Goal: Task Accomplishment & Management: Manage account settings

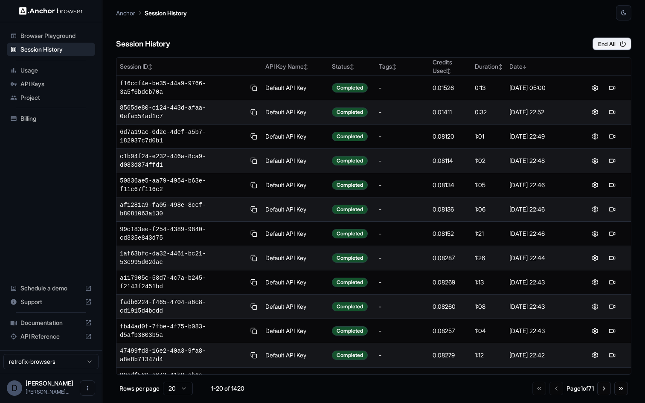
click at [61, 84] on span "API Keys" at bounding box center [55, 84] width 71 height 9
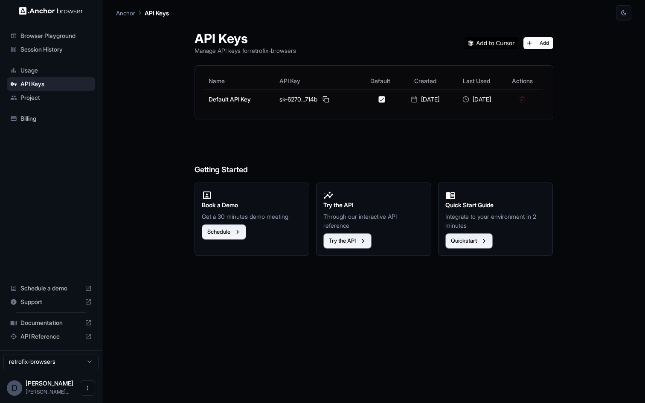
click at [62, 72] on span "Usage" at bounding box center [55, 70] width 71 height 9
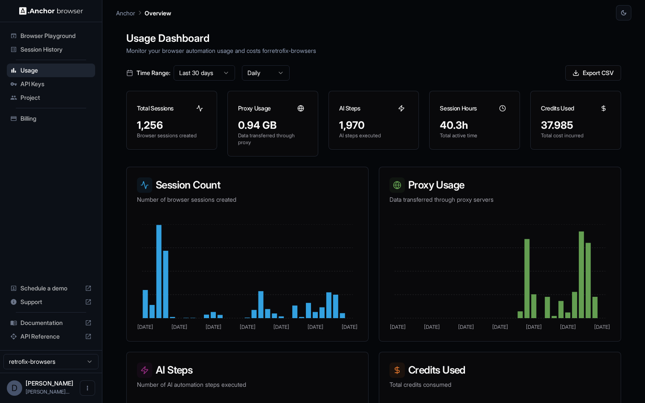
click at [58, 99] on span "Project" at bounding box center [55, 97] width 71 height 9
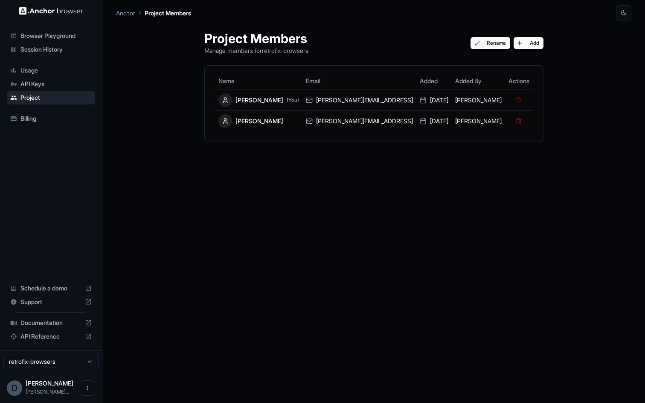
click at [59, 118] on span "Billing" at bounding box center [55, 118] width 71 height 9
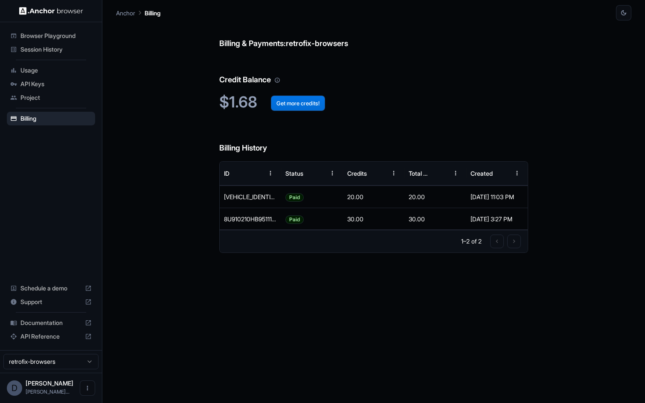
click at [299, 104] on button "Get more credits!" at bounding box center [298, 103] width 54 height 15
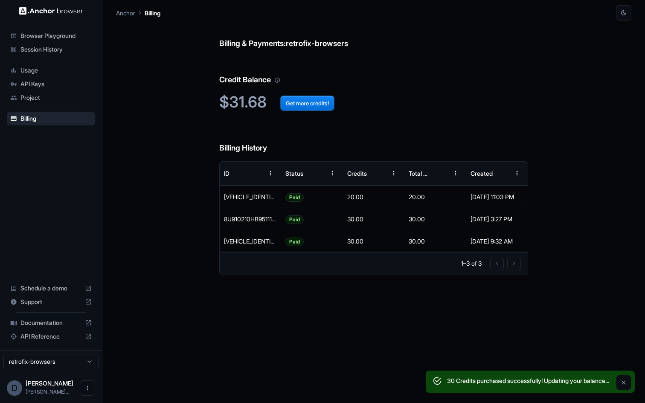
click at [67, 69] on span "Usage" at bounding box center [55, 70] width 71 height 9
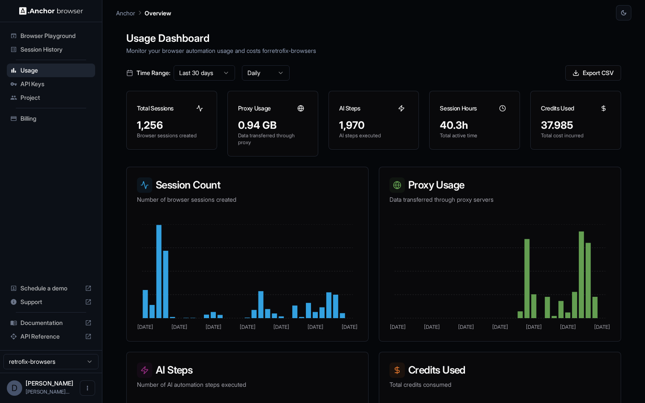
scroll to position [124, 0]
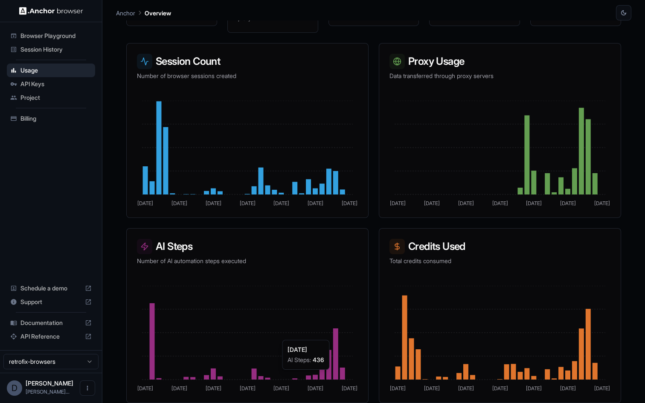
click at [336, 374] on icon at bounding box center [335, 353] width 5 height 51
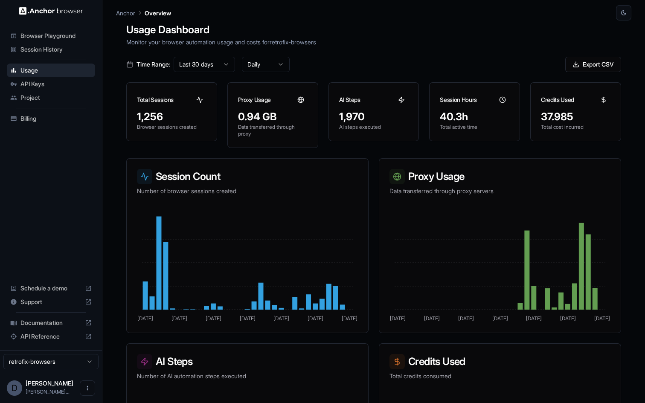
scroll to position [0, 0]
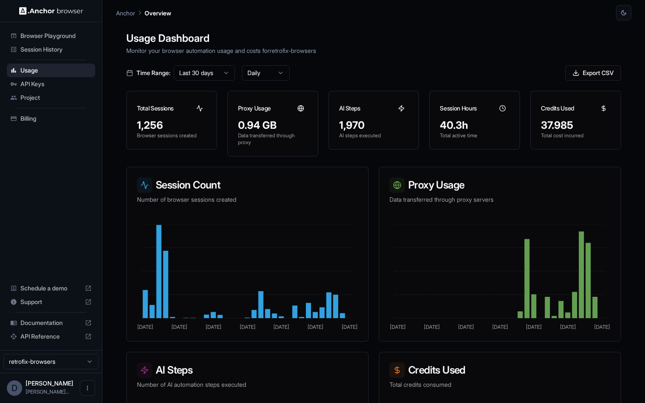
click at [450, 40] on h1 "Usage Dashboard" at bounding box center [373, 38] width 495 height 15
click at [394, 70] on div "Time Range: Last 30 days Daily Export CSV" at bounding box center [373, 72] width 495 height 15
